Goal: Transaction & Acquisition: Book appointment/travel/reservation

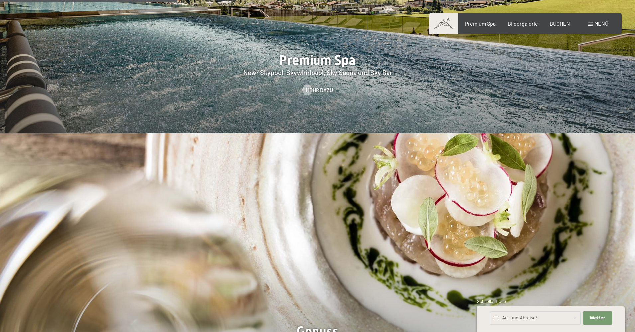
scroll to position [853, 0]
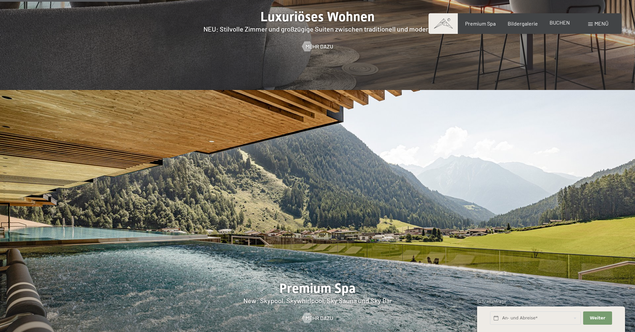
click at [562, 22] on span "BUCHEN" at bounding box center [559, 22] width 20 height 6
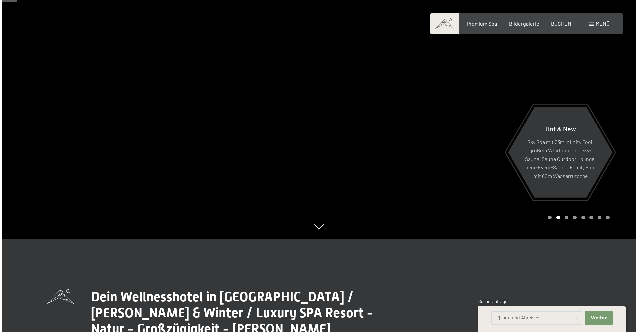
scroll to position [80, 0]
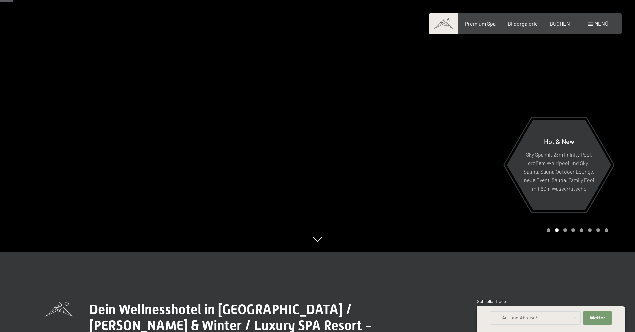
click at [600, 25] on span "Menü" at bounding box center [601, 23] width 14 height 6
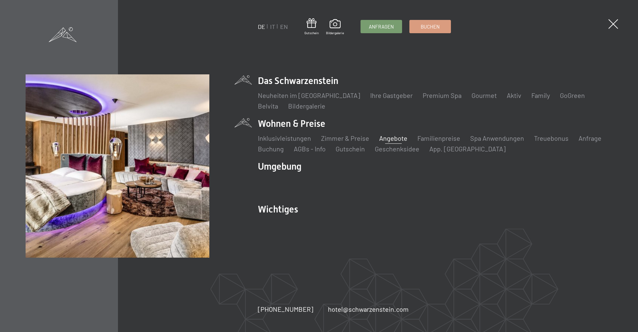
click at [395, 136] on link "Angebote" at bounding box center [393, 138] width 28 height 8
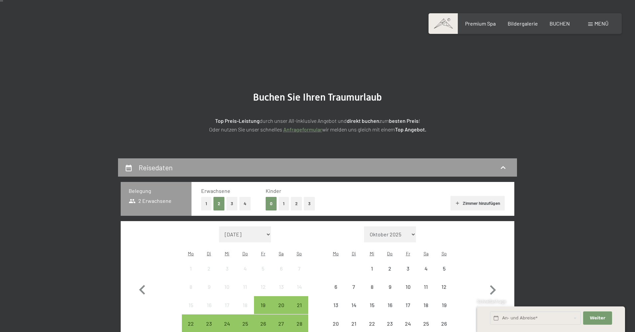
scroll to position [111, 0]
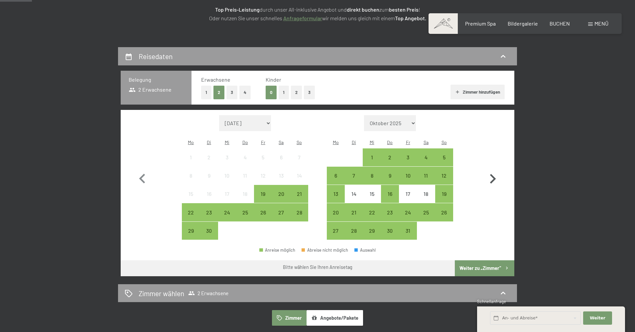
click at [496, 171] on icon "button" at bounding box center [492, 178] width 19 height 19
select select "2025-10-01"
select select "2025-11-01"
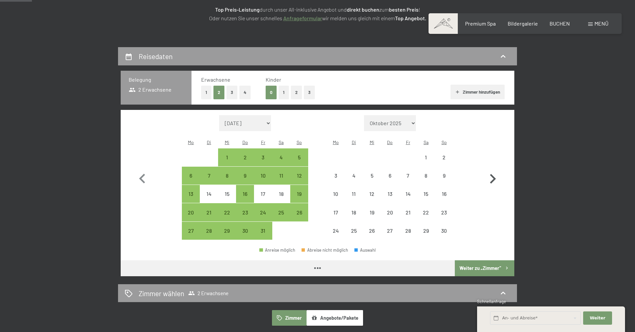
select select "2025-10-01"
select select "2025-11-01"
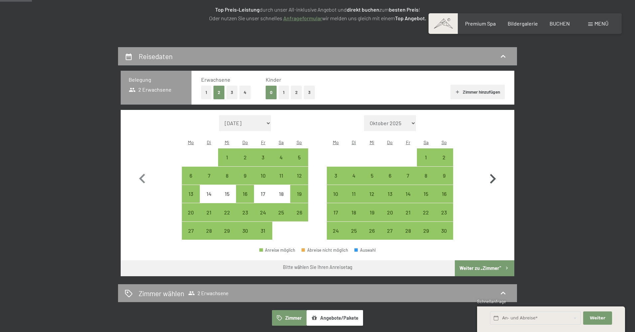
click at [496, 171] on icon "button" at bounding box center [492, 178] width 19 height 19
select select "2025-11-01"
select select "2025-12-01"
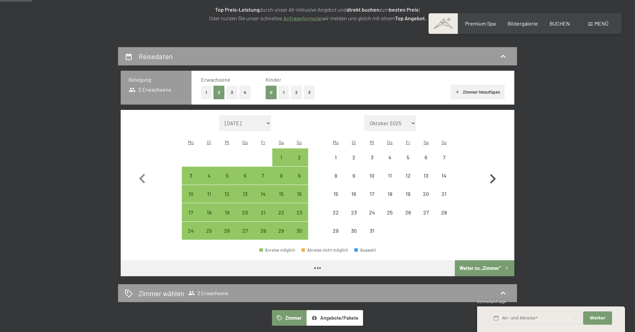
select select "2025-11-01"
select select "2025-12-01"
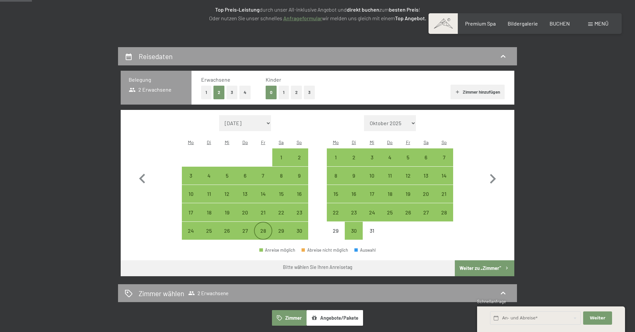
click at [265, 228] on div "28" at bounding box center [263, 236] width 17 height 17
select select "2025-11-01"
select select "2025-12-01"
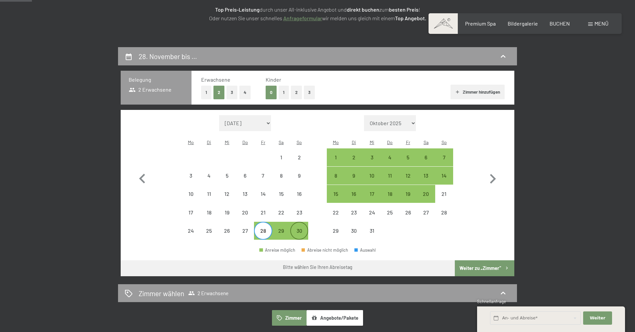
click at [301, 228] on div "30" at bounding box center [299, 236] width 17 height 17
select select "2025-11-01"
select select "2025-12-01"
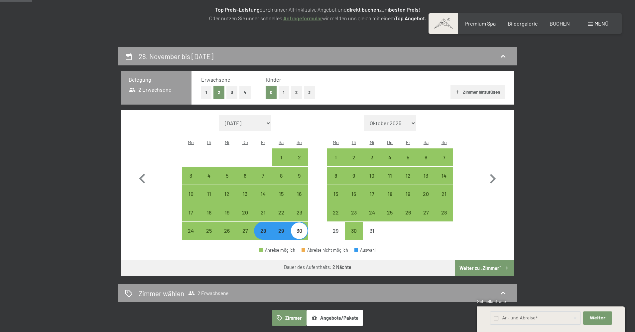
click at [488, 261] on button "Weiter zu „Zimmer“" at bounding box center [484, 269] width 59 height 16
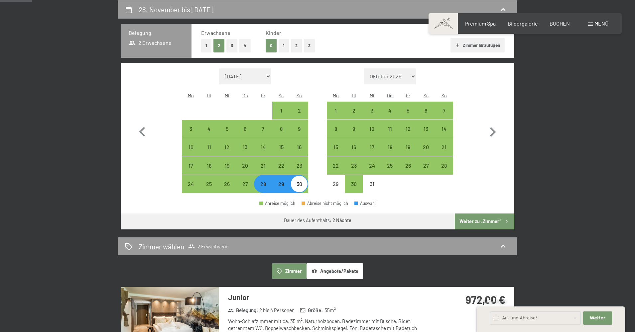
select select "2025-11-01"
select select "2025-12-01"
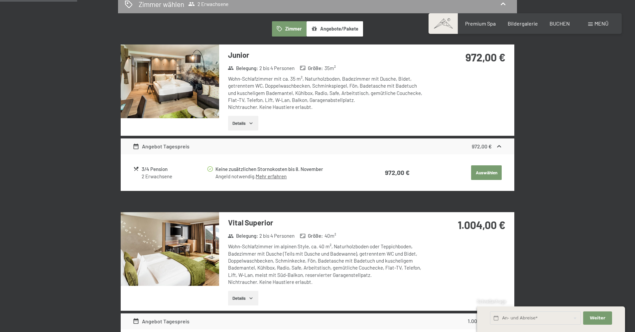
scroll to position [233, 0]
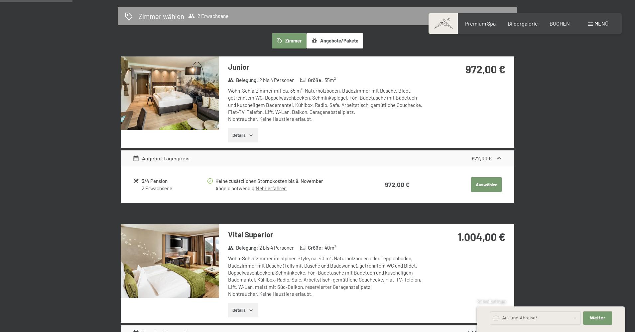
click at [491, 182] on button "Auswählen" at bounding box center [486, 184] width 31 height 15
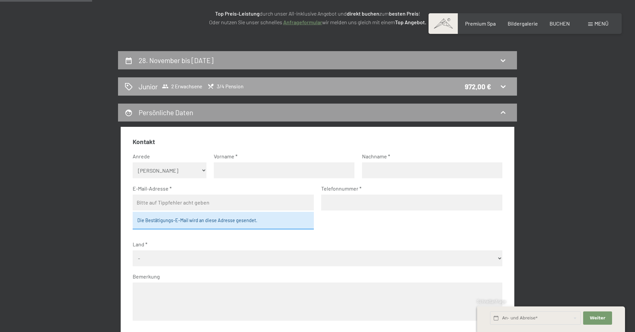
scroll to position [0, 0]
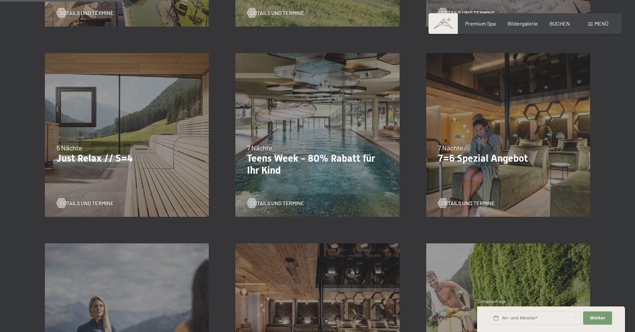
scroll to position [289, 0]
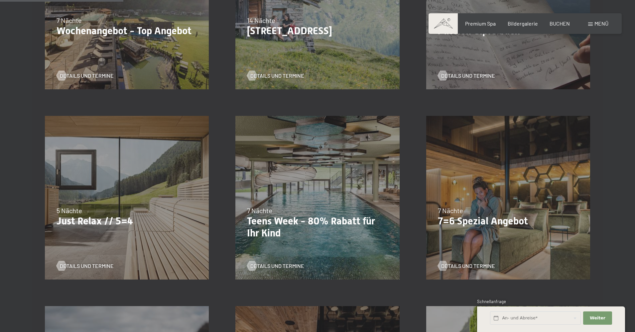
click at [116, 152] on div "18.09.–03.10.2025 21.12.–26.12.2025 04.01.–23.01.2026 08.03.–27.03.2026 08.11.–…" at bounding box center [127, 198] width 190 height 190
click at [84, 265] on span "Details und Termine" at bounding box center [93, 266] width 54 height 7
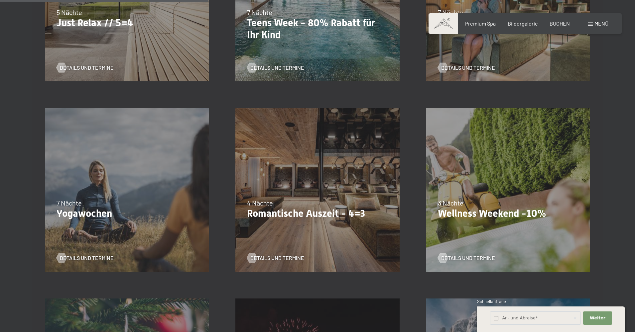
scroll to position [587, 0]
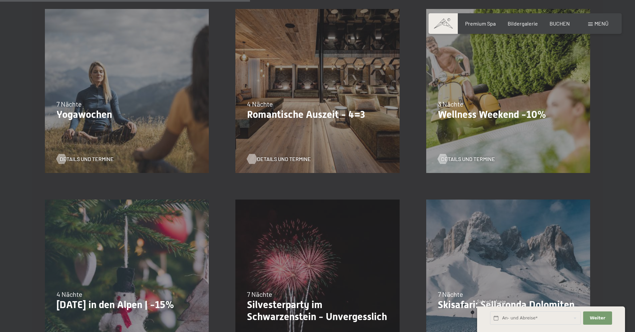
click at [280, 156] on span "Details und Termine" at bounding box center [284, 159] width 54 height 7
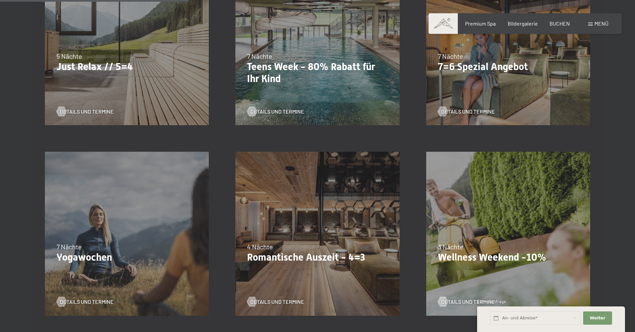
scroll to position [504, 0]
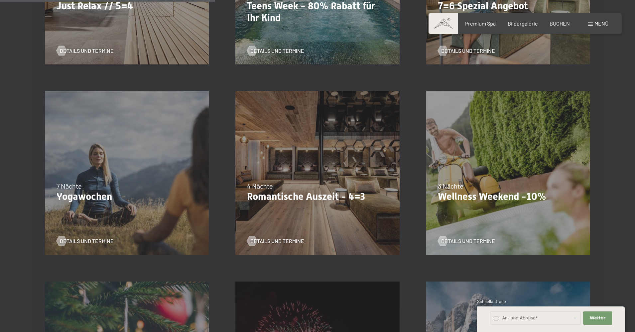
click at [508, 187] on div "3 Nächte" at bounding box center [508, 185] width 141 height 9
click at [468, 240] on span "Details und Termine" at bounding box center [475, 241] width 54 height 7
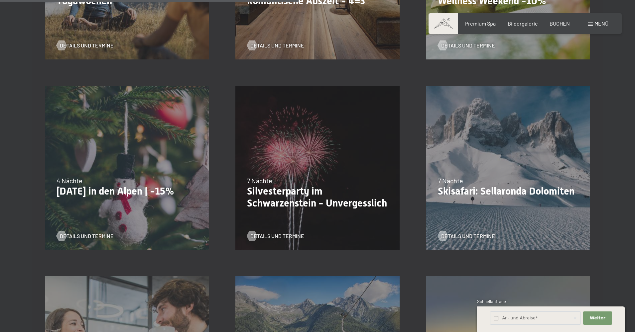
scroll to position [754, 0]
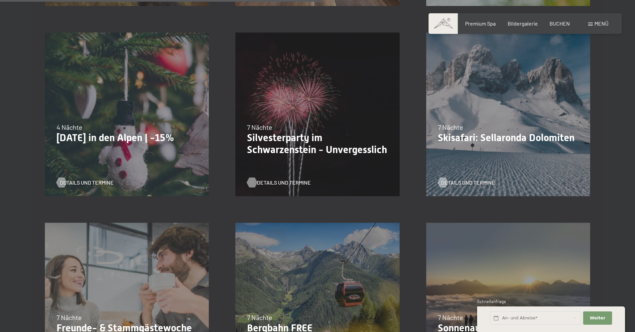
click at [283, 180] on span "Details und Termine" at bounding box center [284, 182] width 54 height 7
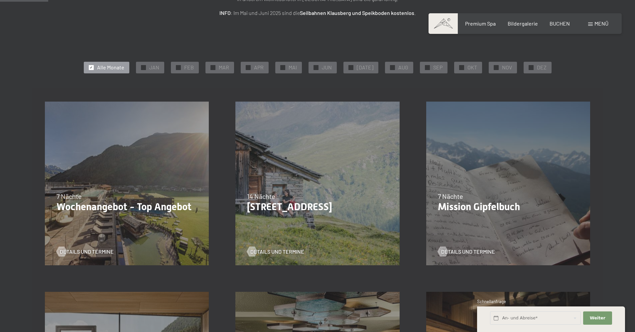
scroll to position [0, 0]
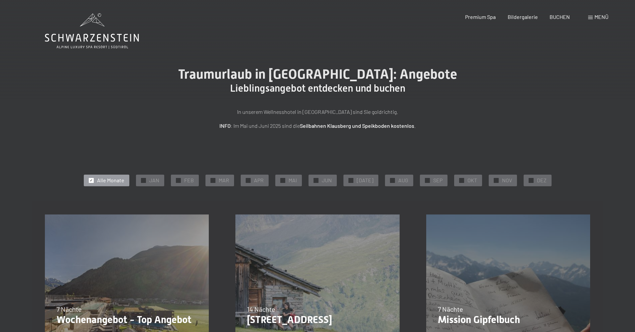
click at [597, 17] on span "Menü" at bounding box center [601, 17] width 14 height 6
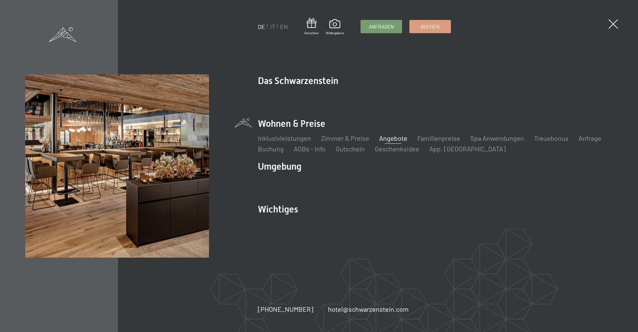
click at [608, 24] on div "DE IT EN Gutschein Bildergalerie Anfragen Buchen DE IT EN Das Schwarzenstein Ne…" at bounding box center [319, 166] width 638 height 332
click at [615, 25] on span at bounding box center [614, 24] width 14 height 14
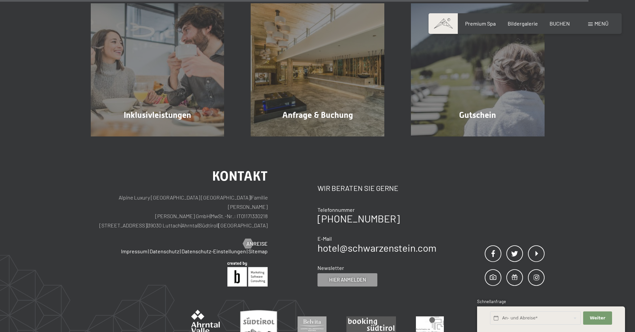
scroll to position [1476, 0]
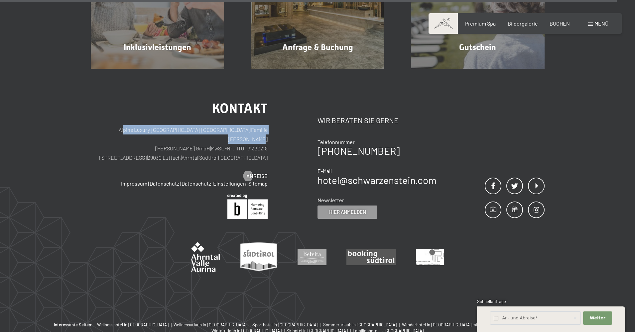
drag, startPoint x: 116, startPoint y: 130, endPoint x: 278, endPoint y: 130, distance: 161.9
click at [278, 130] on div "Kontakt Alpine Luxury SPA Resort SCHWARZENSTEIN | Familie Zimmerhofer Otmar Zim…" at bounding box center [204, 160] width 227 height 117
copy p "lpine Luxury SPA Resort SCHWARZENSTEIN | Familie Zimmerhofer"
drag, startPoint x: 177, startPoint y: 148, endPoint x: 209, endPoint y: 145, distance: 32.4
click at [209, 145] on p "Alpine Luxury SPA Resort SCHWARZENSTEIN | Familie Zimmerhofer Otmar Zimmerhofer…" at bounding box center [179, 143] width 177 height 37
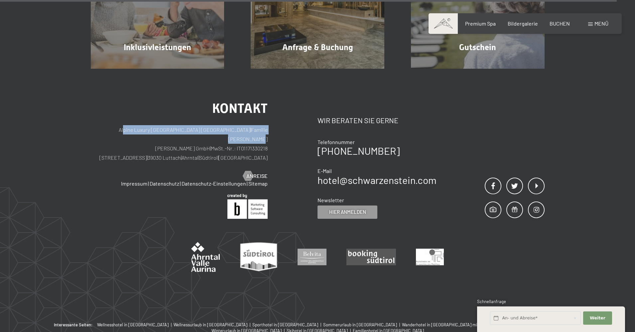
drag, startPoint x: 146, startPoint y: 147, endPoint x: 210, endPoint y: 144, distance: 64.2
click at [210, 144] on p "Alpine Luxury SPA Resort SCHWARZENSTEIN | Familie Zimmerhofer Otmar Zimmerhofer…" at bounding box center [179, 143] width 177 height 37
copy p "Dorfstraße 11 | 39030 Luttach"
